Goal: Use online tool/utility: Utilize a website feature to perform a specific function

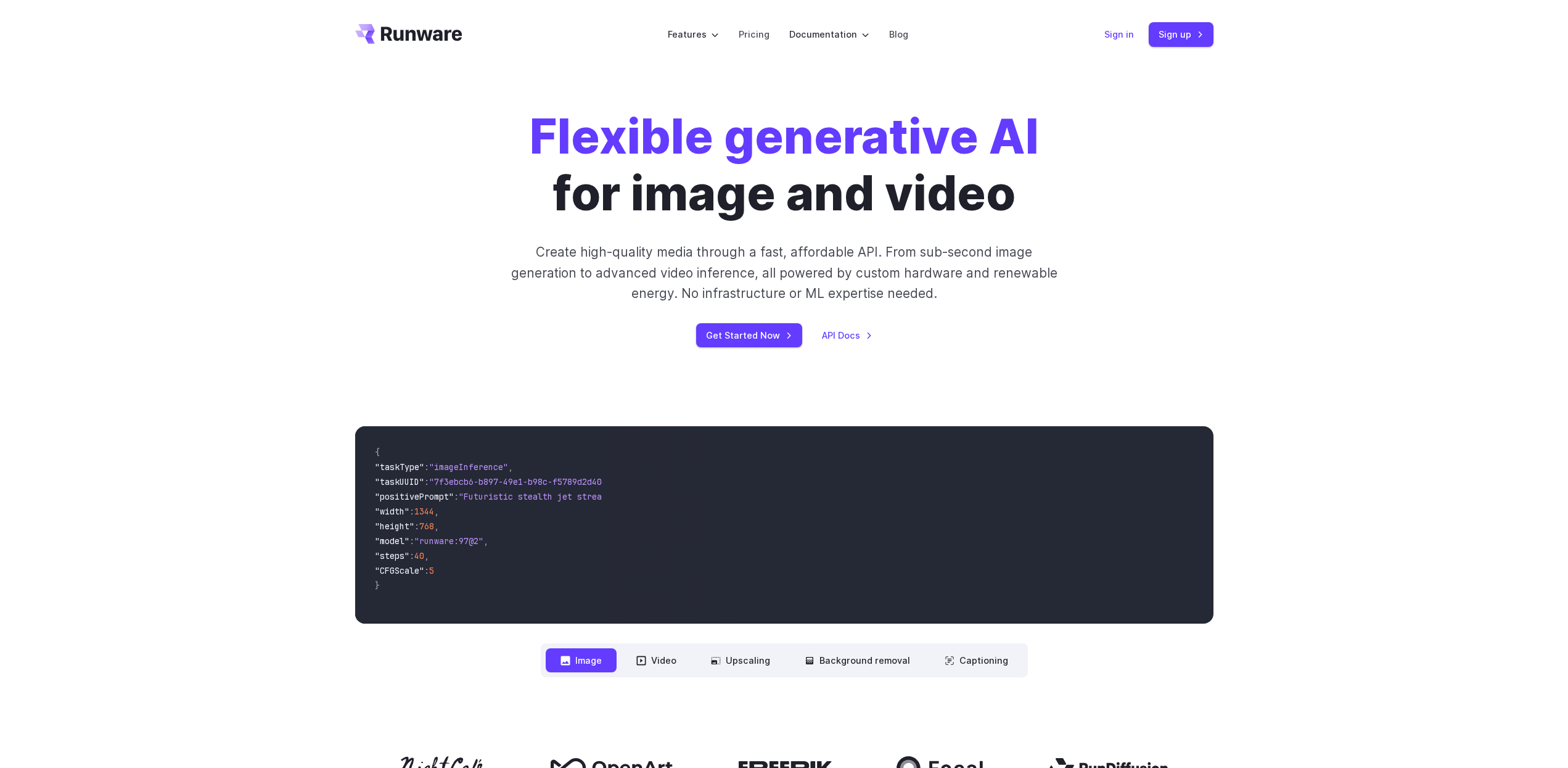
click at [1110, 32] on link "Sign in" at bounding box center [1119, 34] width 29 height 14
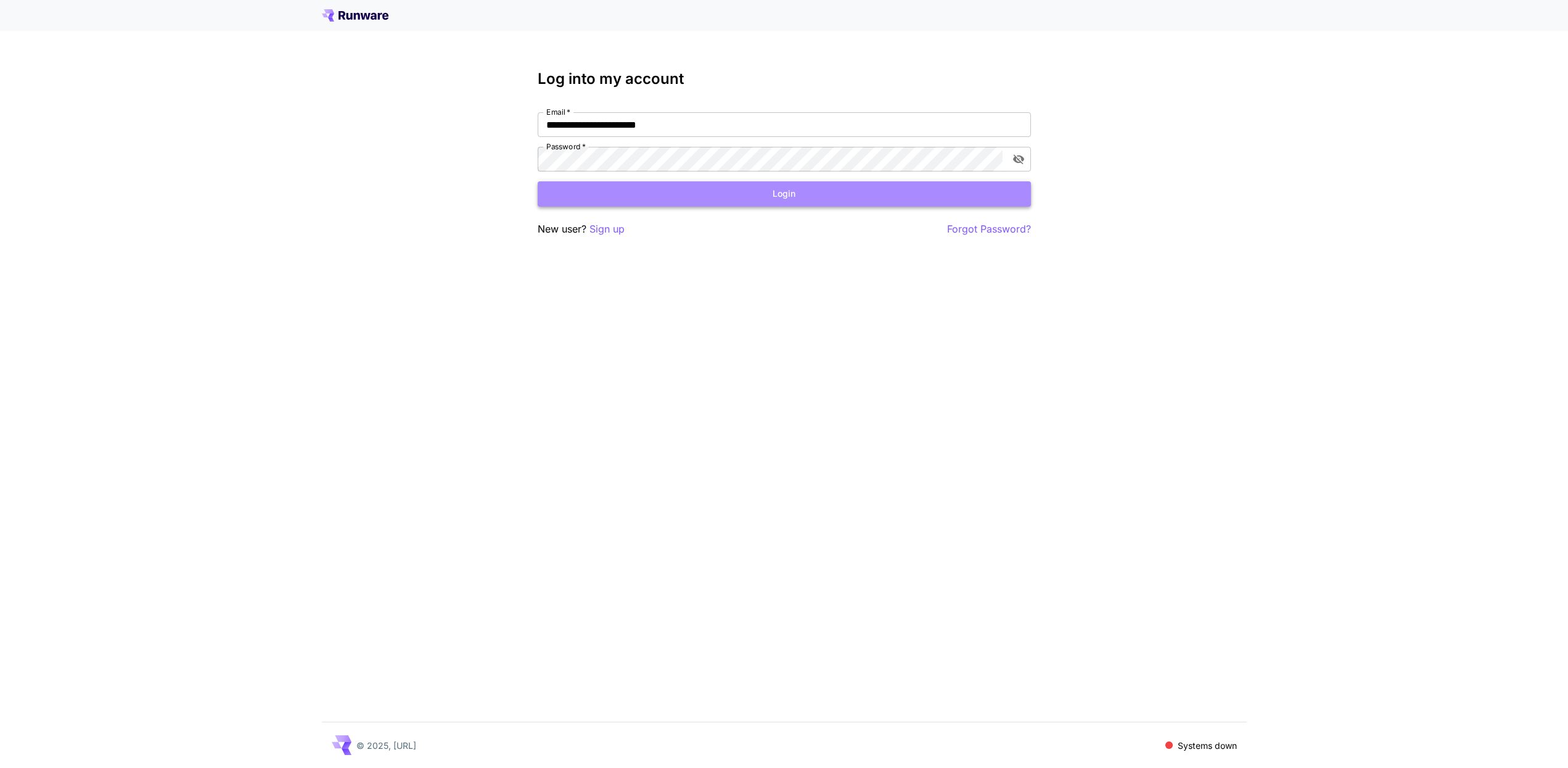
click at [910, 203] on button "Login" at bounding box center [784, 194] width 493 height 25
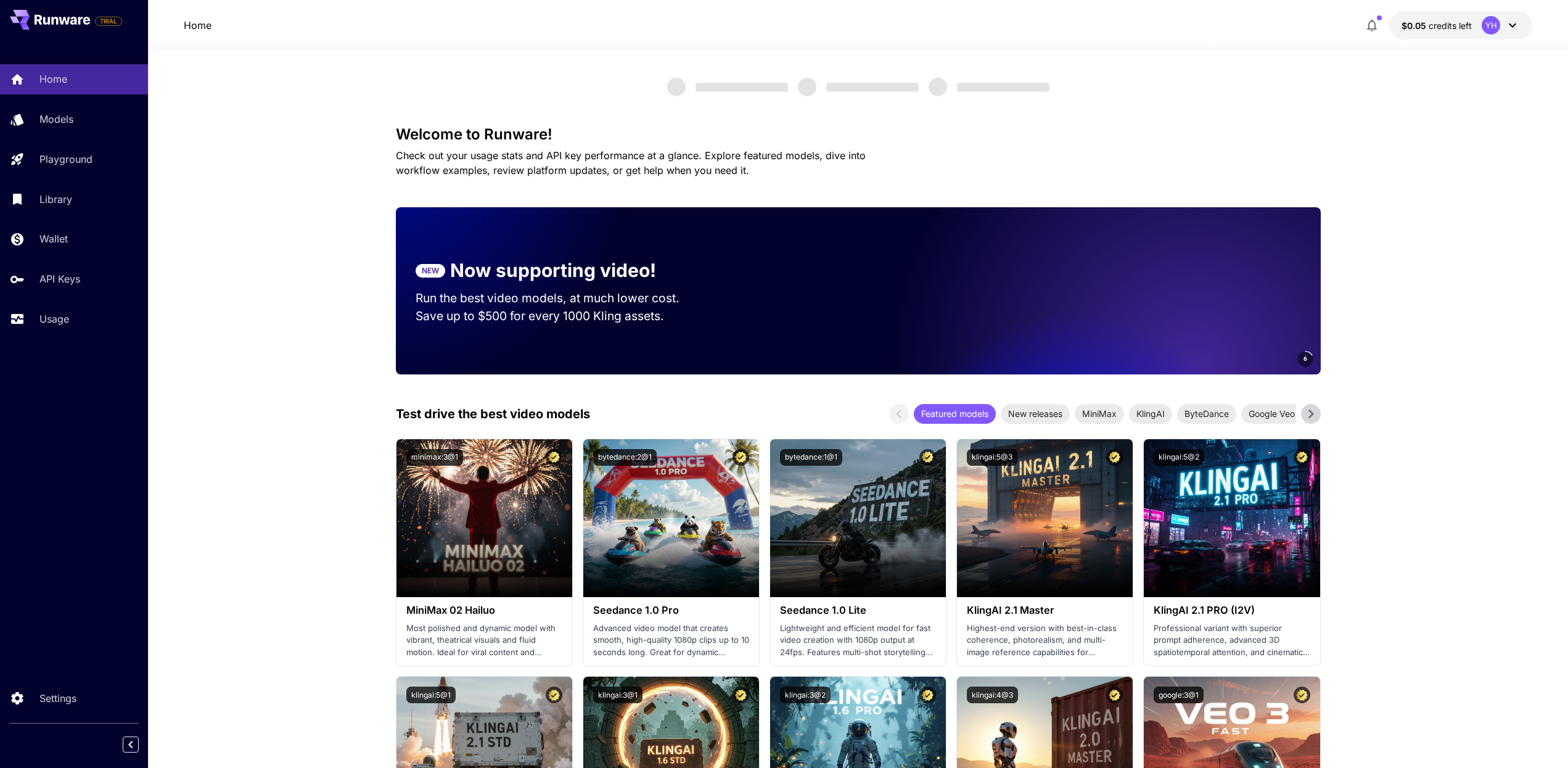
click at [19, 356] on div "Home Models Playground Library Wallet API Keys Usage" at bounding box center [73, 199] width 148 height 319
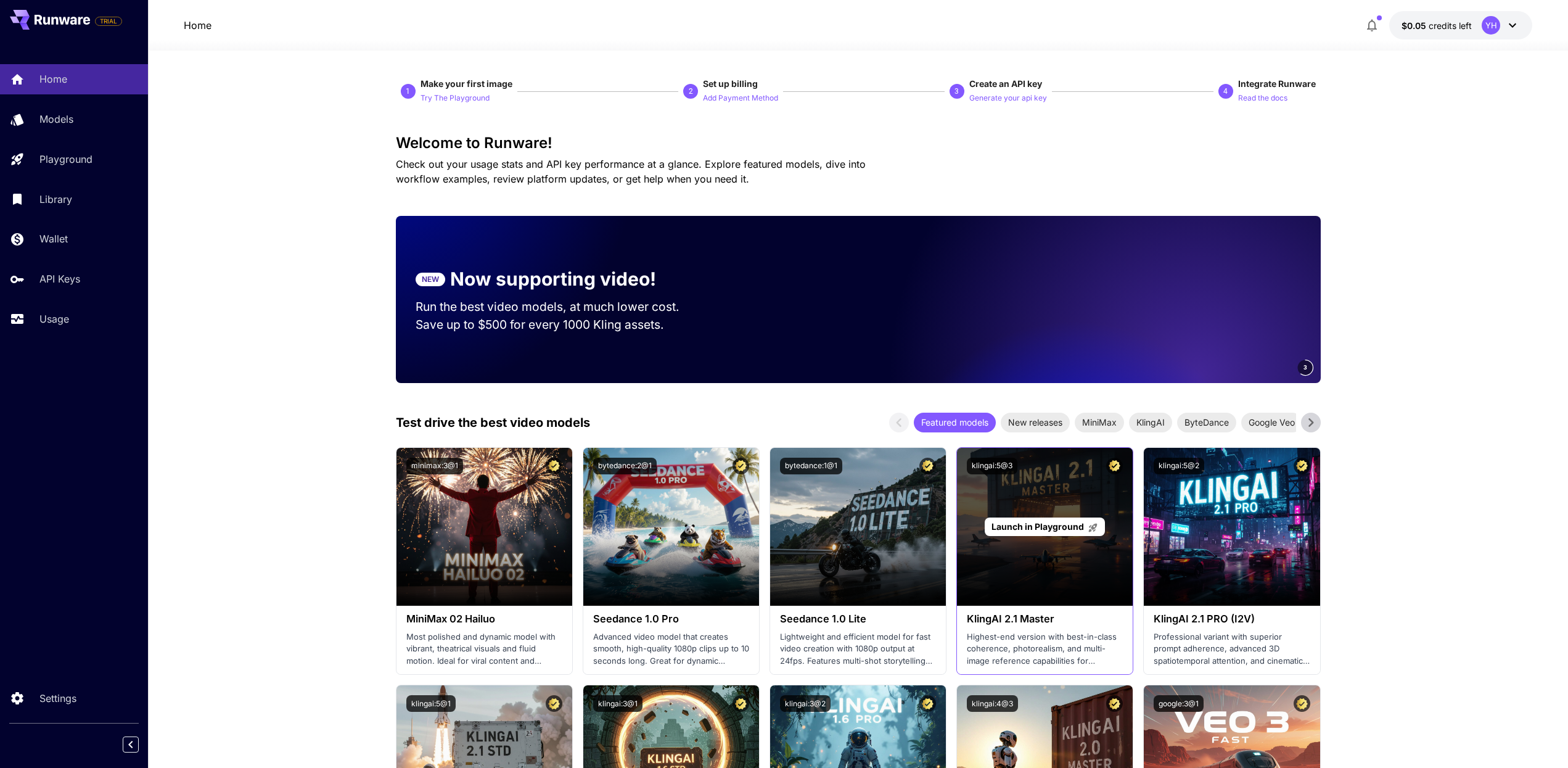
click at [1049, 512] on div "Launch in Playground" at bounding box center [1044, 527] width 176 height 158
click at [1047, 490] on div "Launch in Playground" at bounding box center [1044, 527] width 176 height 158
click at [1045, 509] on div "Launch in Playground" at bounding box center [1044, 527] width 176 height 158
click at [1041, 531] on span "Launch in Playground" at bounding box center [1038, 527] width 92 height 11
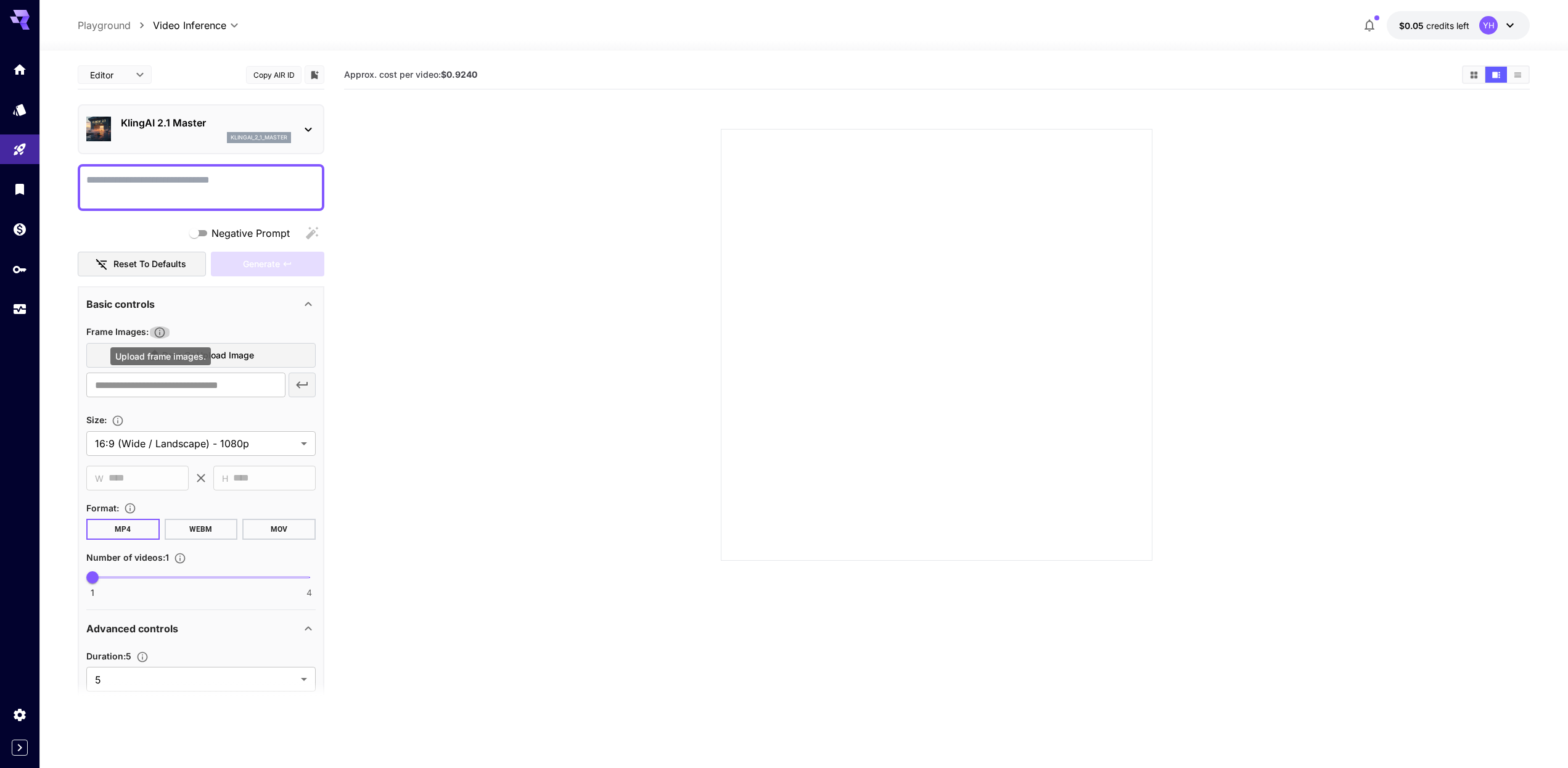
click at [159, 332] on icon "Upload frame images." at bounding box center [160, 332] width 12 height 12
